Goal: Task Accomplishment & Management: Manage account settings

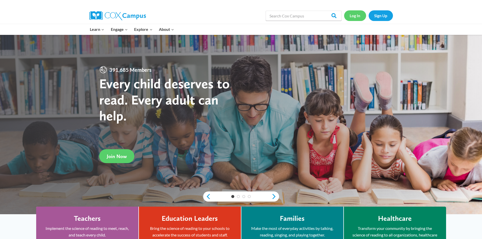
click at [355, 15] on link "Log In" at bounding box center [355, 15] width 22 height 10
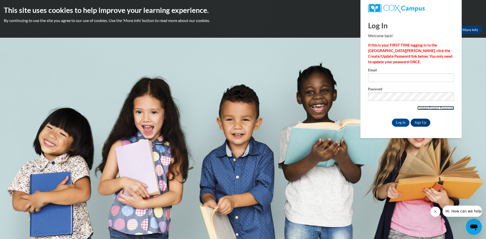
click at [435, 108] on link "Update/Forgot Password" at bounding box center [435, 108] width 37 height 4
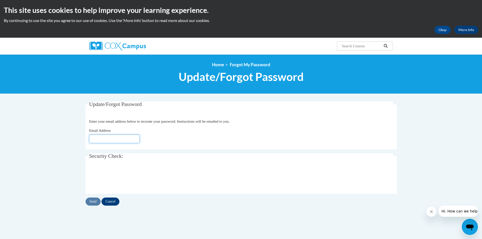
click at [106, 140] on input "Email Address" at bounding box center [114, 139] width 51 height 9
type input "debbybryant@gmail.com"
click at [95, 202] on input "Send" at bounding box center [93, 202] width 15 height 8
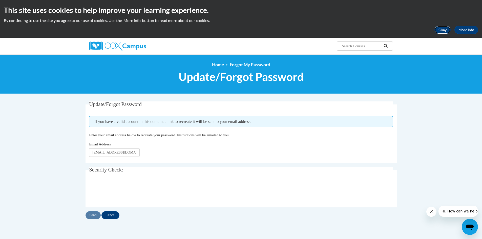
click at [445, 29] on button "Okay" at bounding box center [442, 30] width 16 height 8
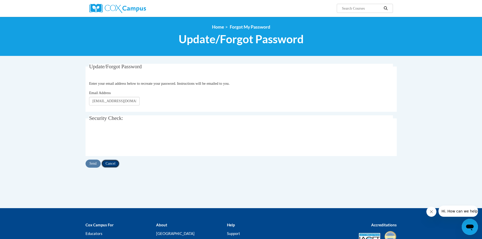
click at [114, 162] on input "Cancel" at bounding box center [110, 164] width 18 height 8
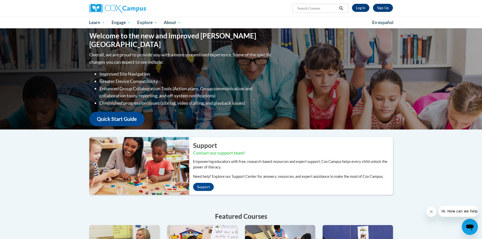
click at [431, 211] on icon "Close message from company" at bounding box center [431, 212] width 4 height 4
